Goal: Transaction & Acquisition: Purchase product/service

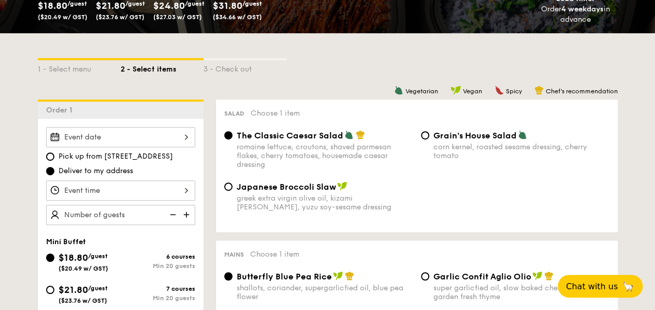
scroll to position [207, 0]
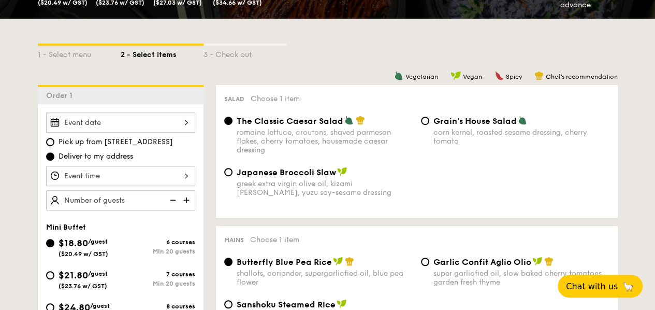
click at [164, 124] on div at bounding box center [120, 122] width 149 height 20
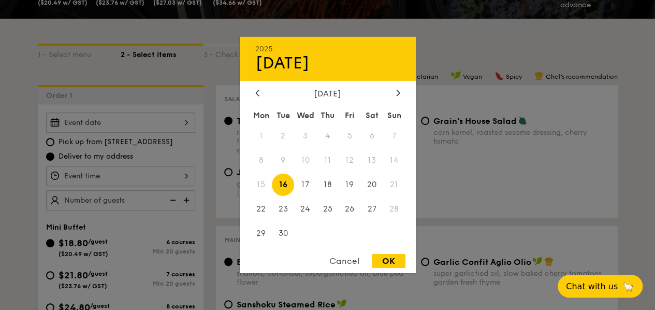
click at [169, 124] on div at bounding box center [327, 155] width 655 height 310
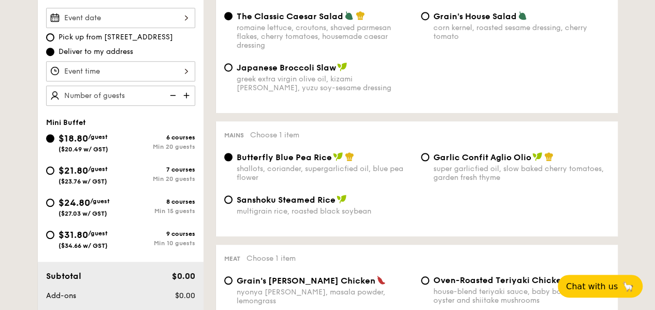
scroll to position [311, 0]
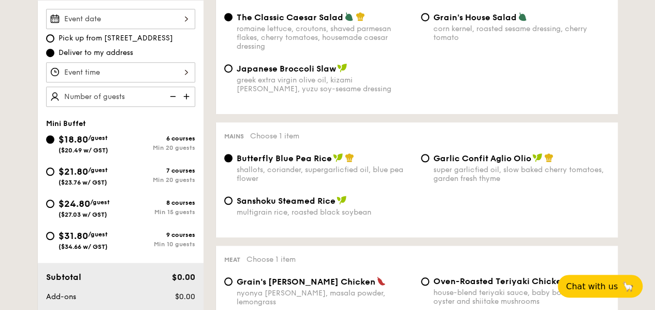
click at [69, 38] on span "Pick up from [STREET_ADDRESS]" at bounding box center [116, 38] width 115 height 10
click at [54, 38] on input "Pick up from [STREET_ADDRESS]" at bounding box center [50, 38] width 8 height 8
radio input "true"
click at [151, 72] on div at bounding box center [120, 72] width 149 height 20
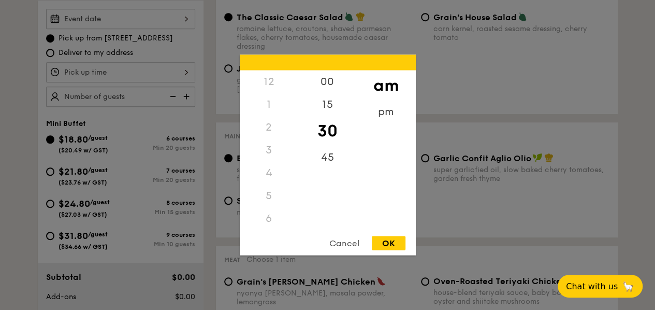
scroll to position [122, 0]
click at [393, 242] on div "OK" at bounding box center [389, 243] width 34 height 14
type input "11:30AM"
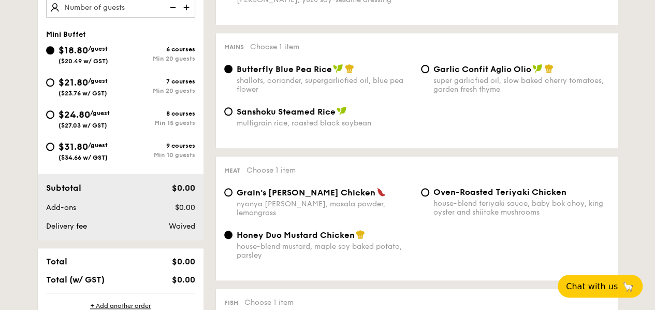
scroll to position [415, 0]
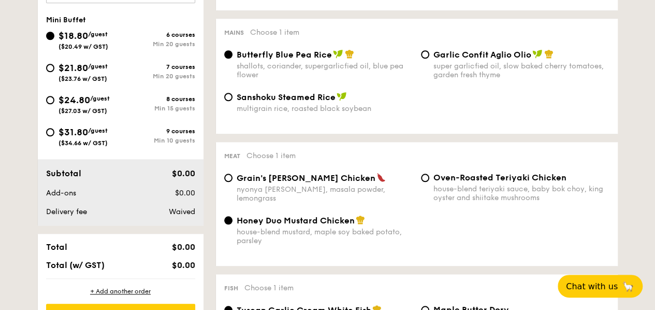
click at [457, 76] on div "super garlicfied oil, slow baked cherry tomatoes, garden fresh thyme" at bounding box center [522, 71] width 176 height 18
click at [430, 59] on input "Garlic Confit Aglio Olio super garlicfied oil, slow baked cherry tomatoes, gard…" at bounding box center [425, 54] width 8 height 8
radio input "true"
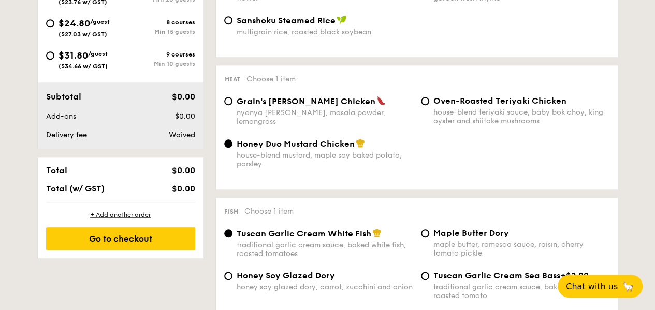
scroll to position [518, 0]
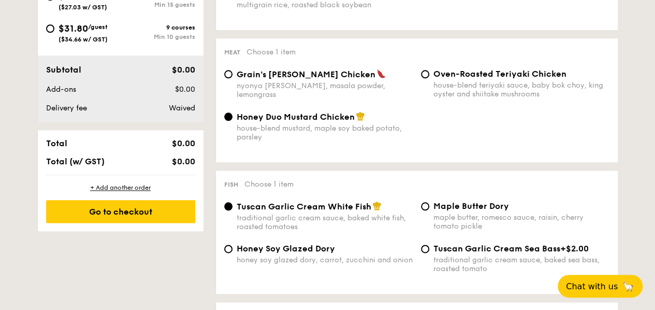
click at [295, 87] on div "nyonya [PERSON_NAME], masala powder, lemongrass" at bounding box center [325, 90] width 176 height 18
click at [233, 78] on input "Grain's [PERSON_NAME] Chicken nyonya [PERSON_NAME], masala powder, lemongrass" at bounding box center [228, 74] width 8 height 8
radio input "true"
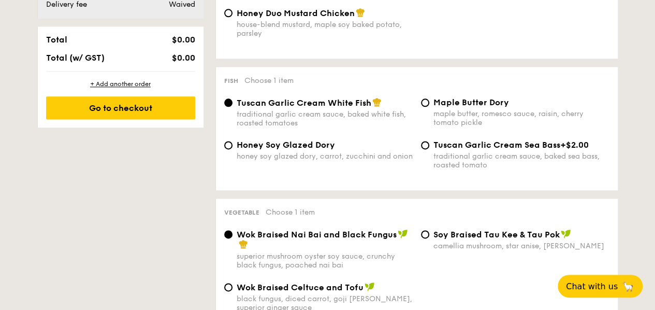
click at [322, 150] on span "Honey Soy Glazed Dory" at bounding box center [286, 145] width 98 height 10
click at [233, 149] on input "Honey Soy Glazed Dory honey soy glazed dory, carrot, zucchini and onion" at bounding box center [228, 145] width 8 height 8
radio input "true"
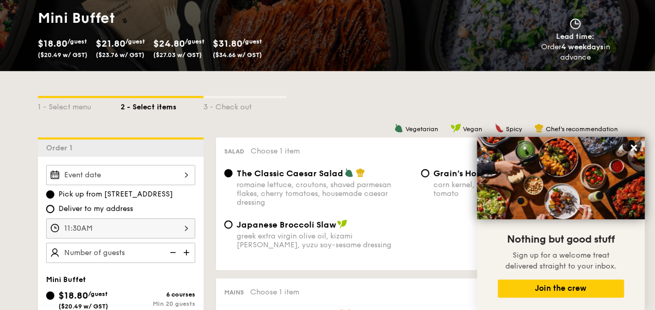
scroll to position [104, 0]
